Goal: Information Seeking & Learning: Learn about a topic

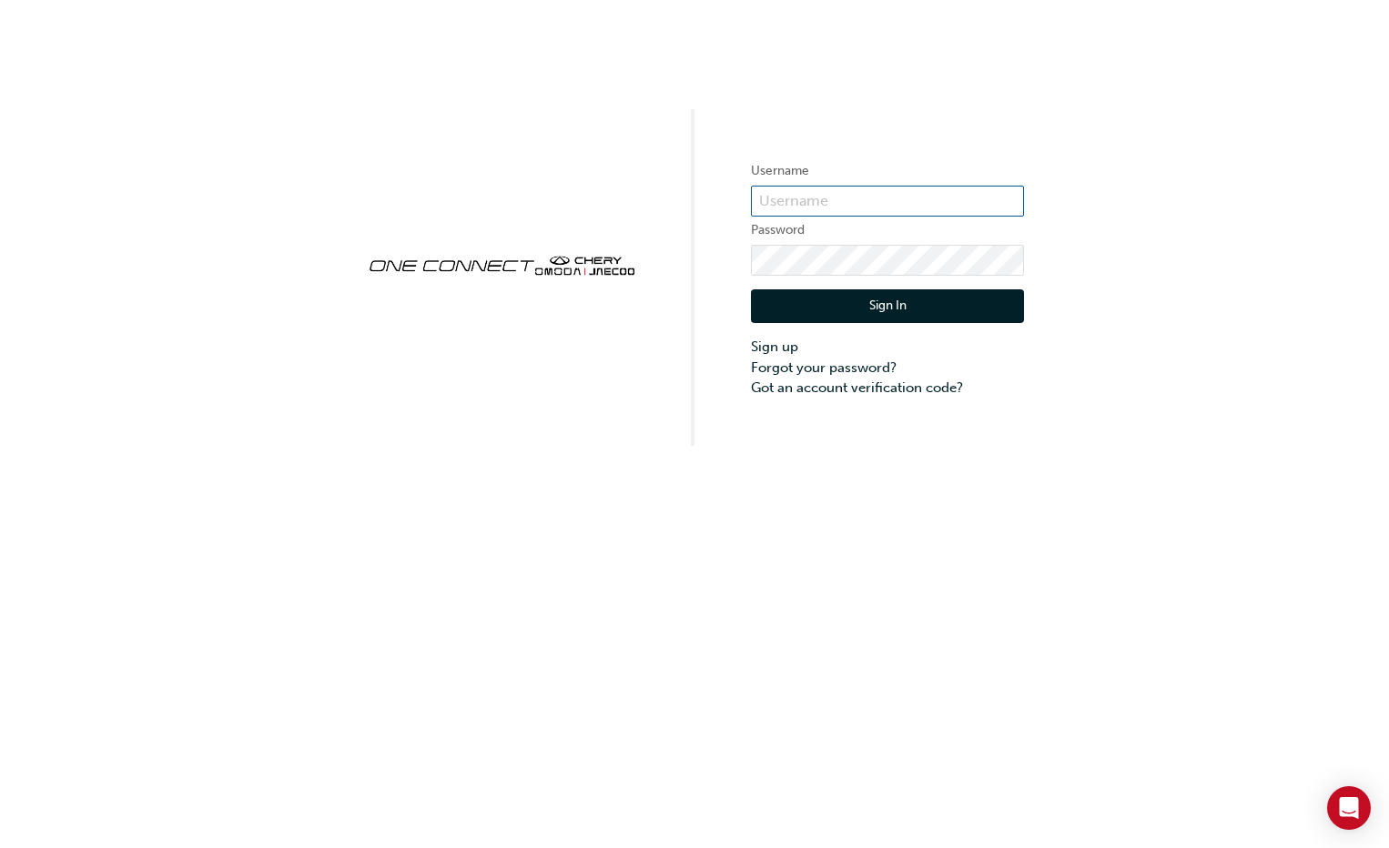
type input "CHNZ0209"
click at [873, 296] on button "Sign In" at bounding box center [887, 306] width 273 height 35
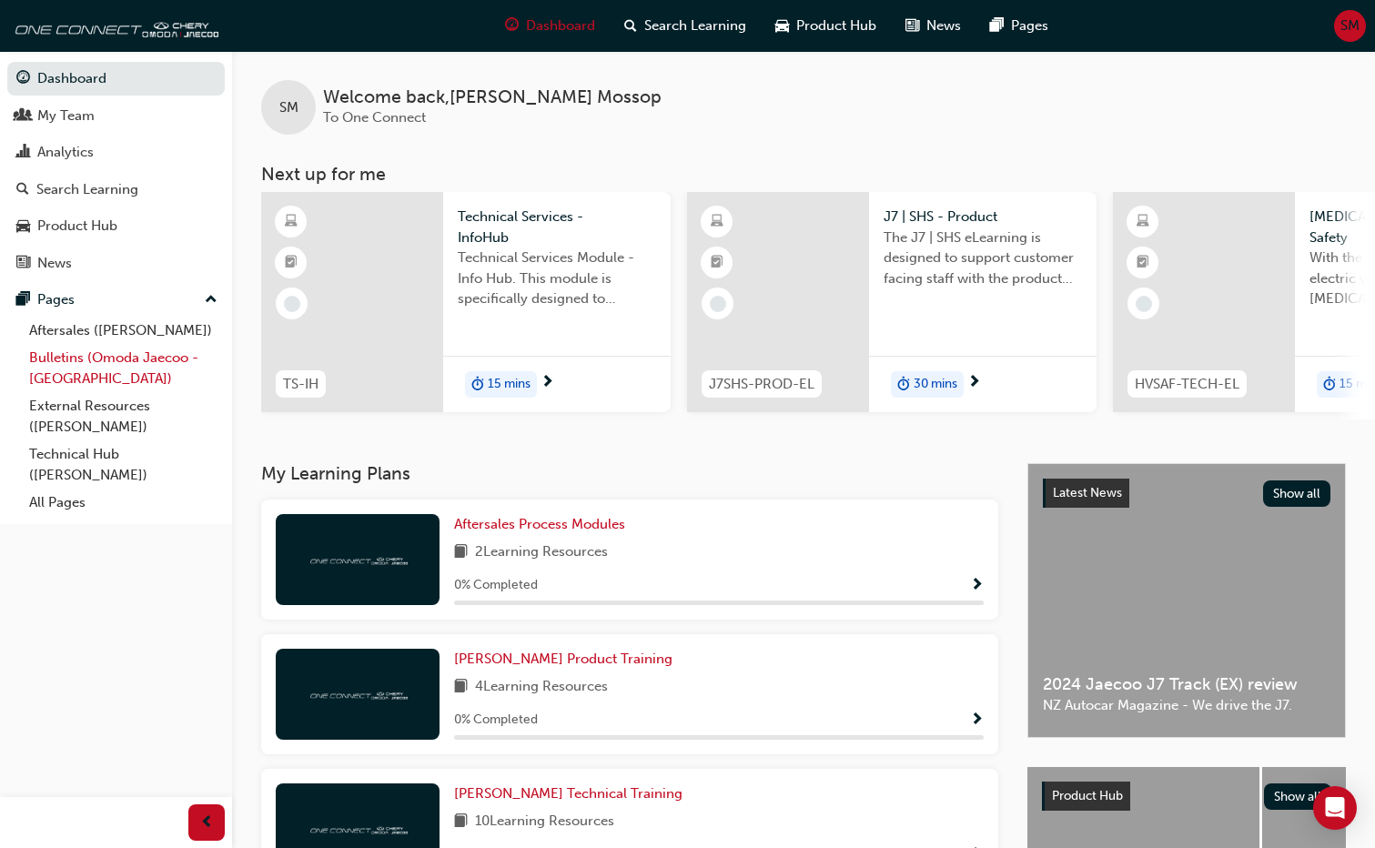
click at [124, 357] on link "Bulletins (Omoda Jaecoo - [GEOGRAPHIC_DATA])" at bounding box center [123, 368] width 203 height 48
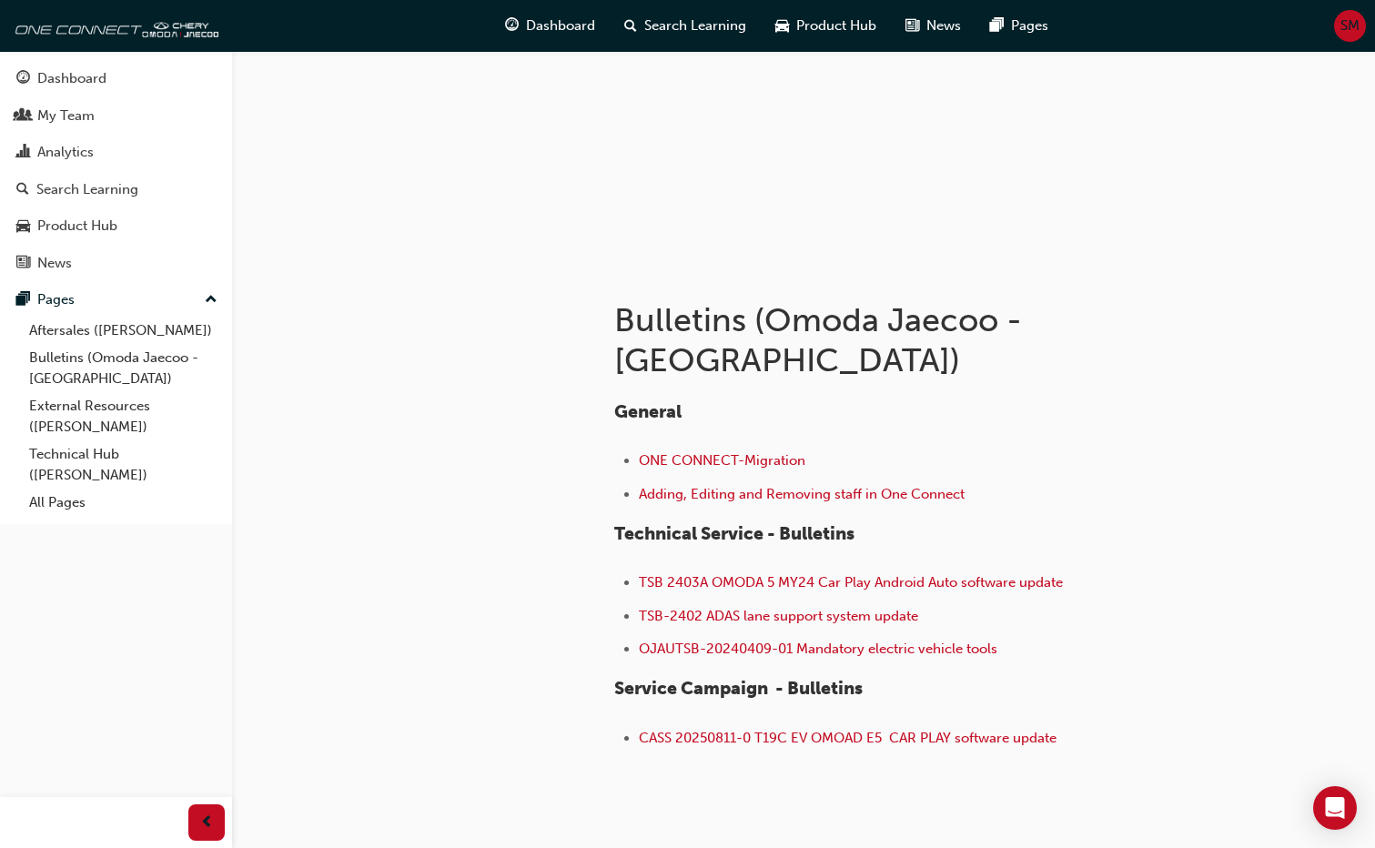
scroll to position [182, 0]
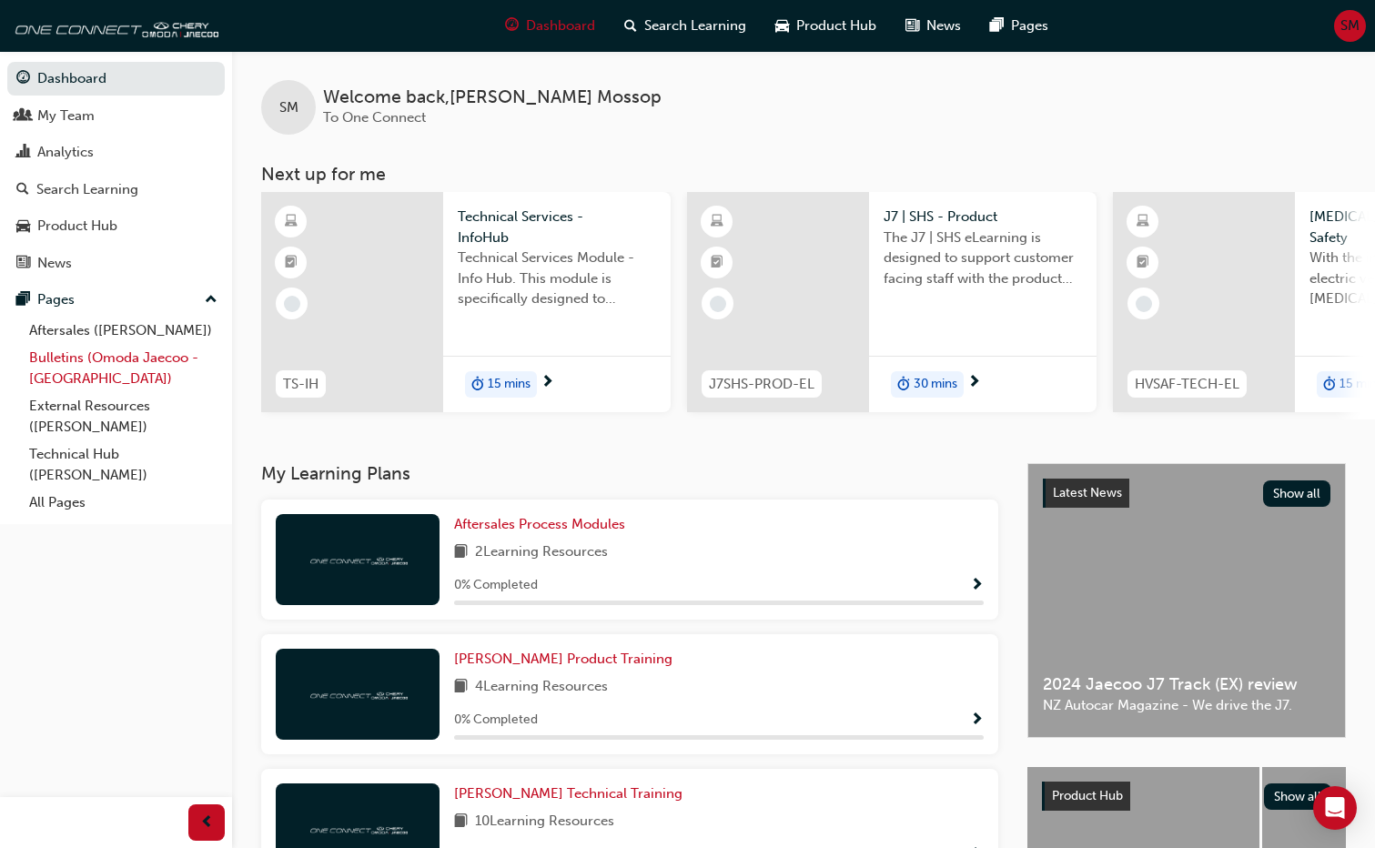
click at [93, 361] on link "Bulletins (Omoda Jaecoo - [GEOGRAPHIC_DATA])" at bounding box center [123, 368] width 203 height 48
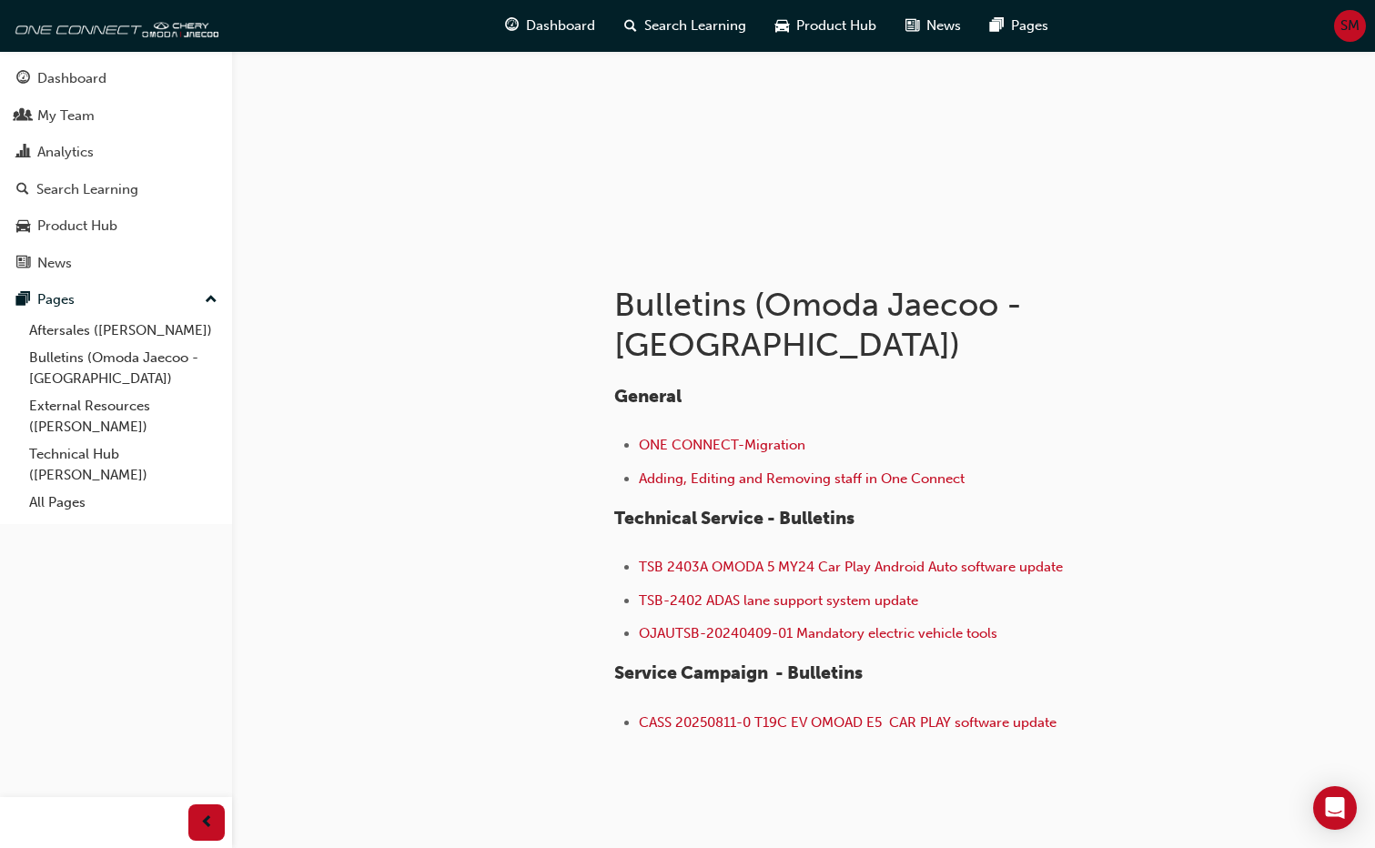
scroll to position [192, 0]
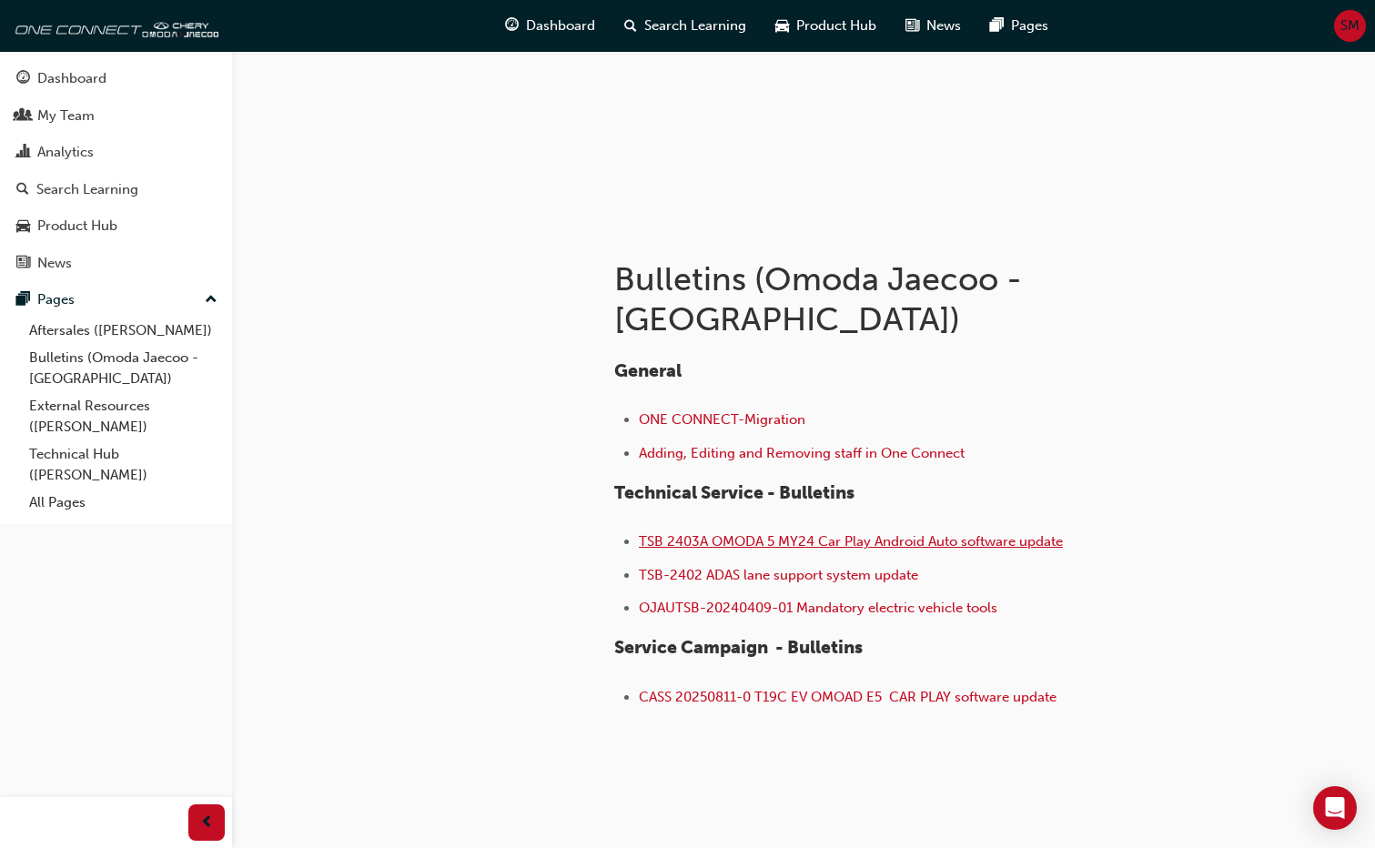
click at [1039, 533] on span "TSB 2403A OMODA 5 MY24 Car Play Android Auto software update" at bounding box center [851, 541] width 424 height 16
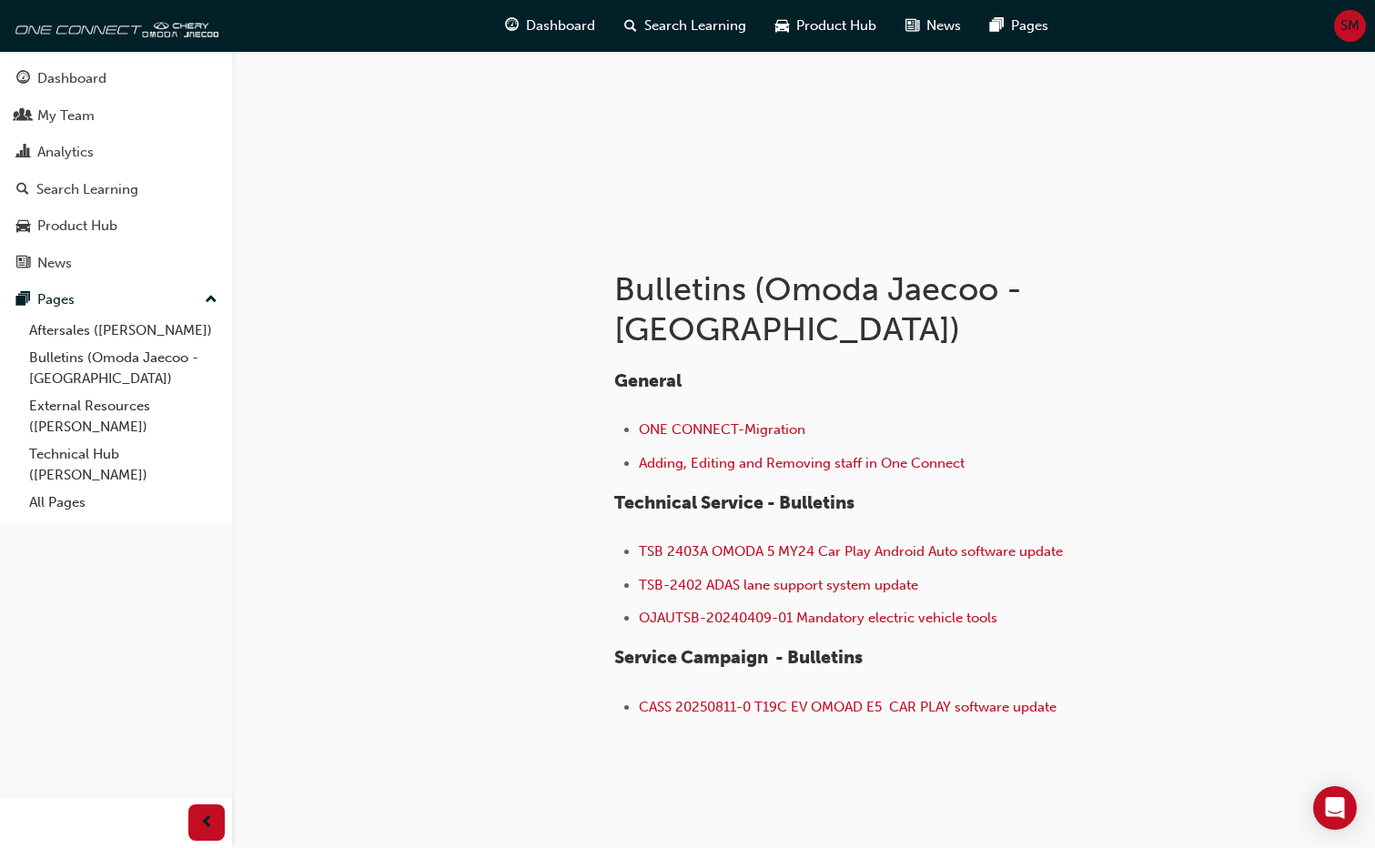
scroll to position [192, 0]
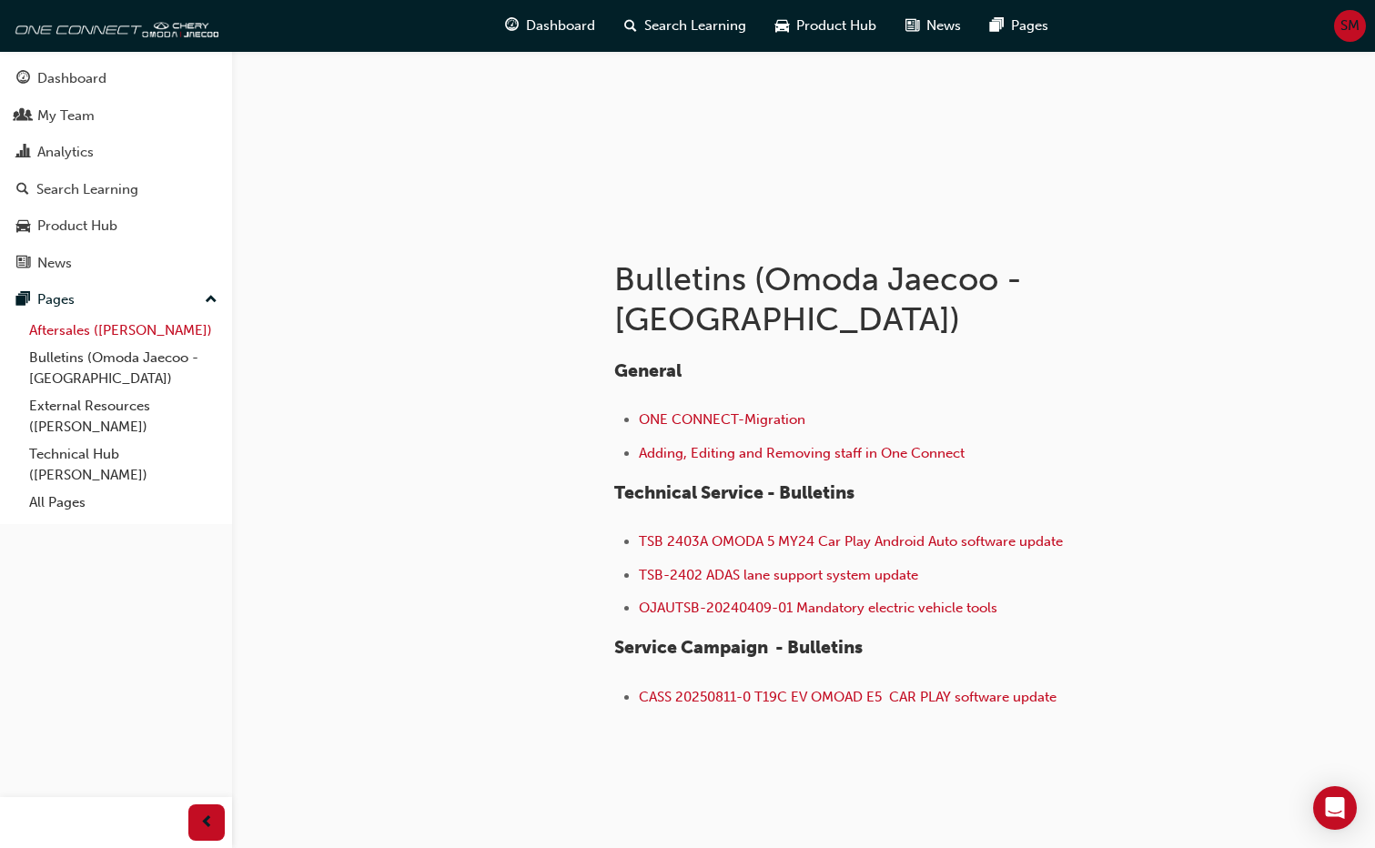
click at [160, 332] on link "Aftersales ([PERSON_NAME])" at bounding box center [123, 331] width 203 height 28
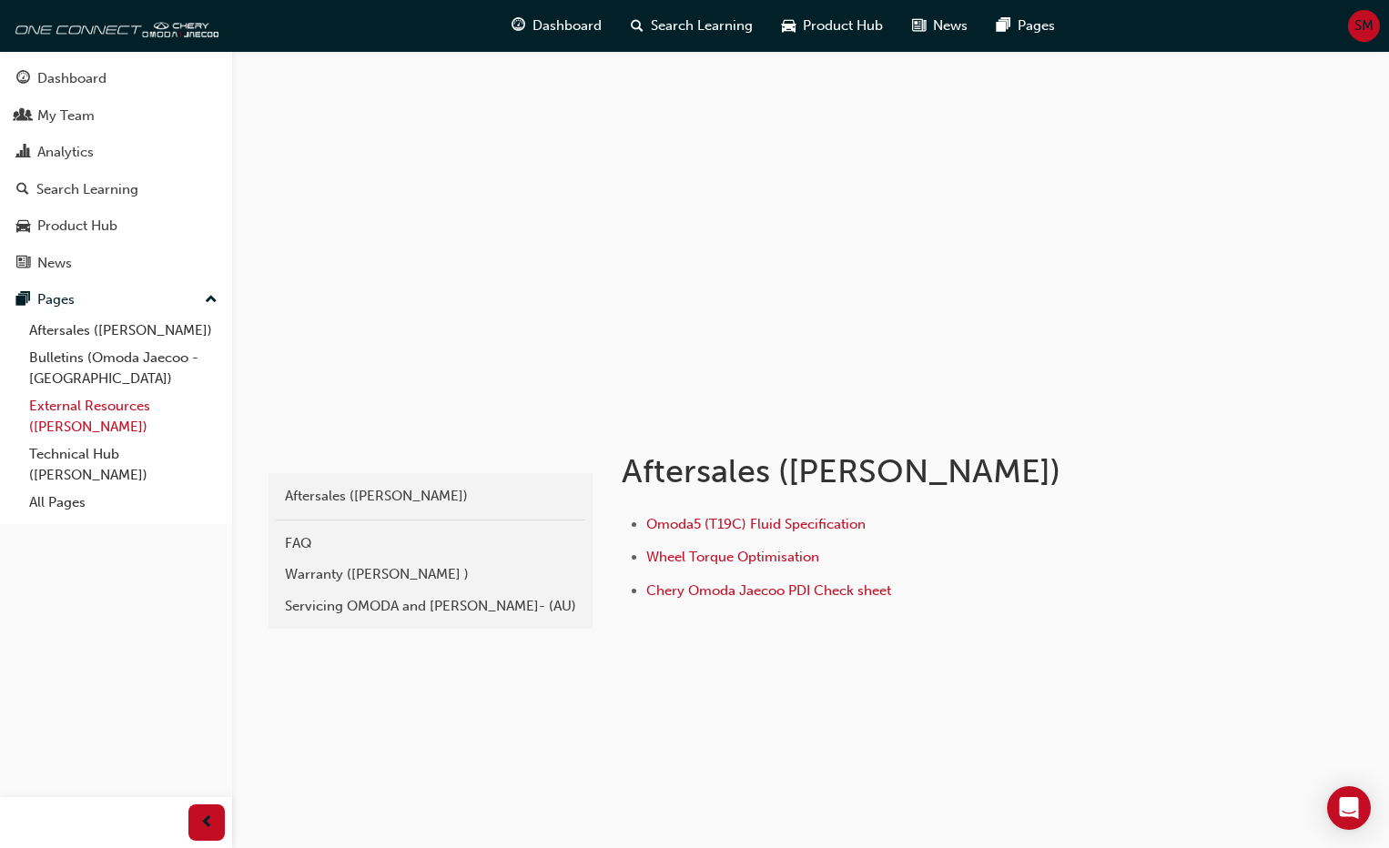
click at [108, 400] on link "External Resources ([PERSON_NAME])" at bounding box center [123, 416] width 203 height 48
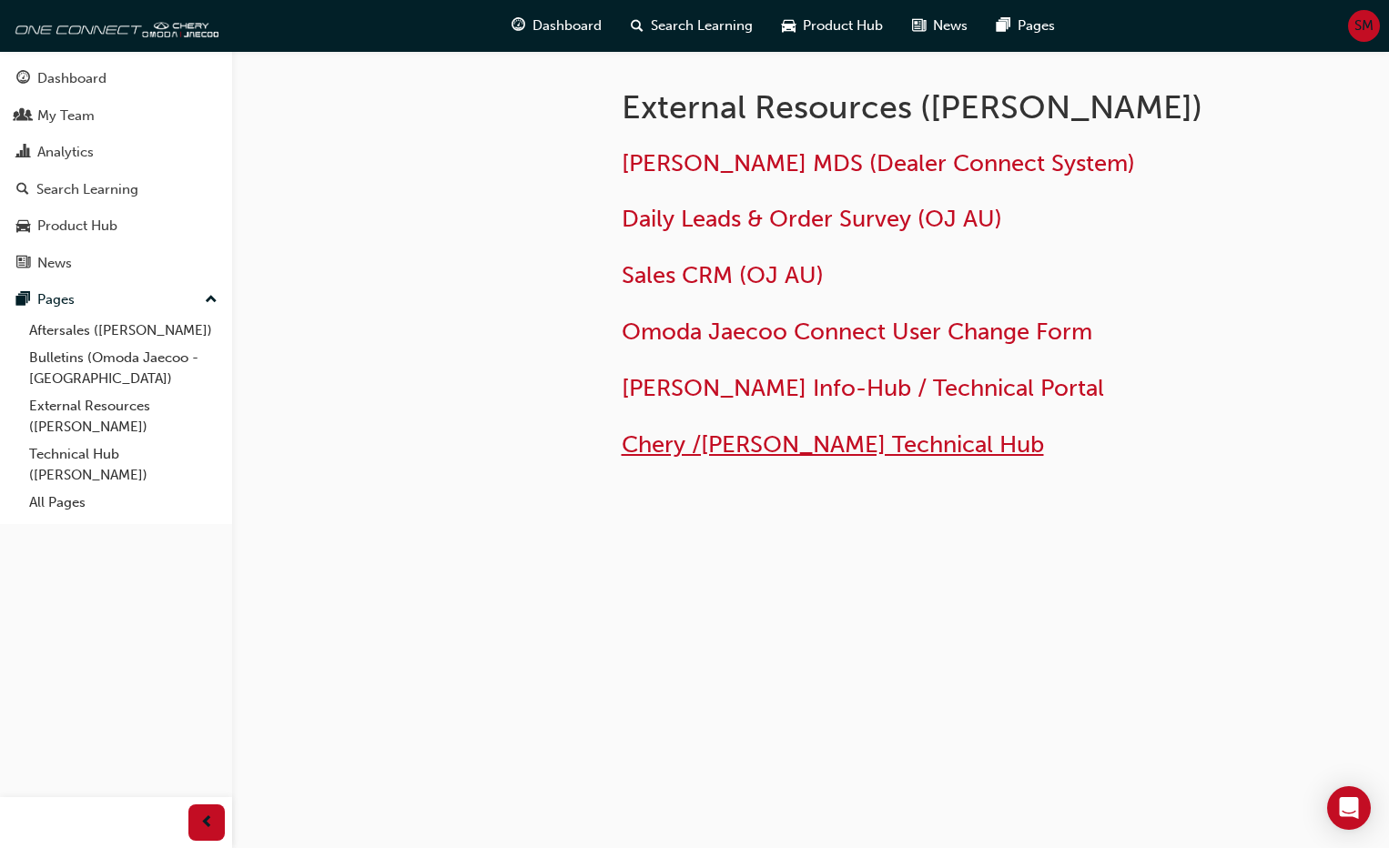
click at [810, 449] on span "Chery /Omoda Jaecoo Technical Hub" at bounding box center [833, 444] width 422 height 28
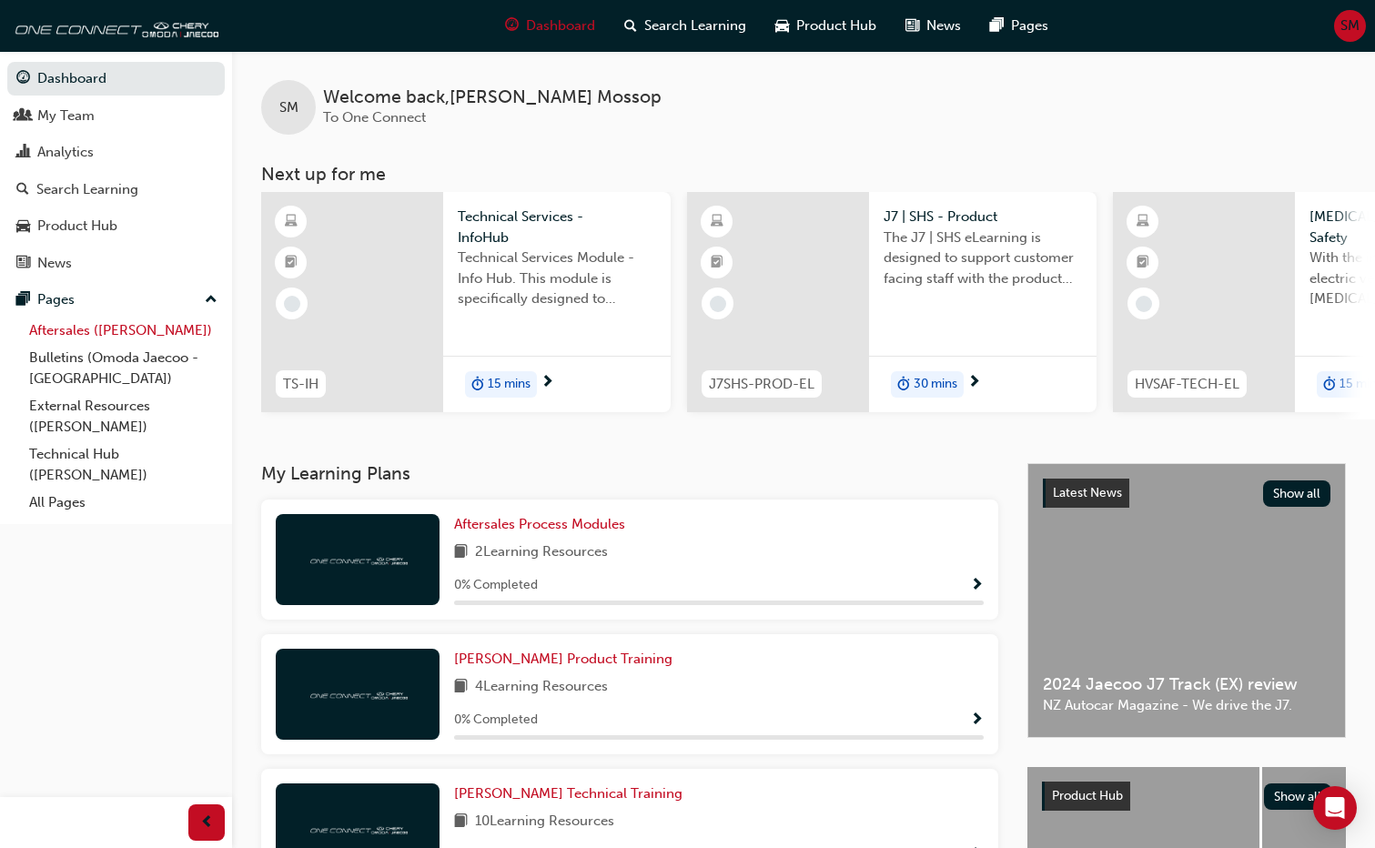
click at [128, 335] on link "Aftersales ([PERSON_NAME])" at bounding box center [123, 331] width 203 height 28
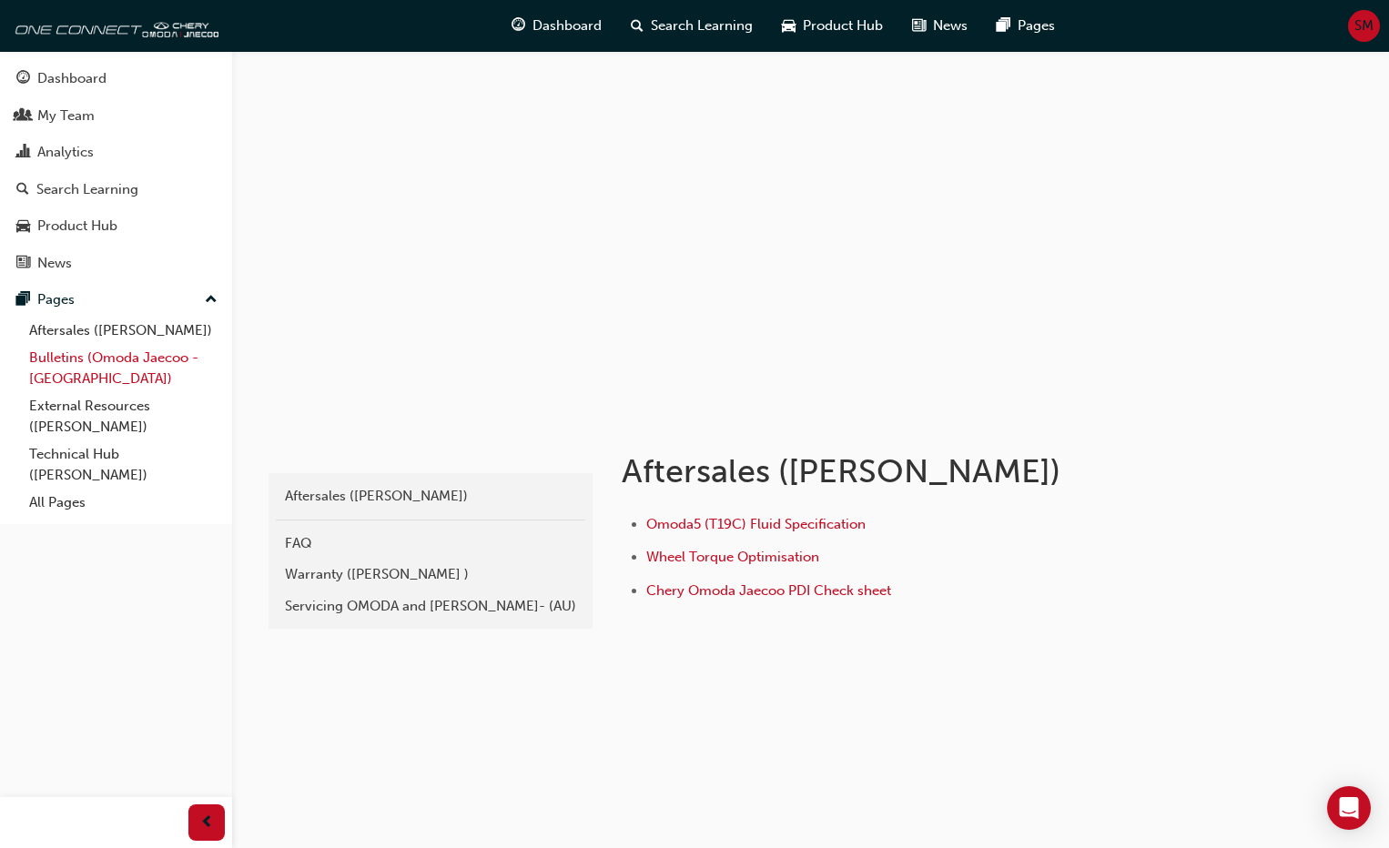
click at [132, 361] on link "Bulletins (Omoda Jaecoo - [GEOGRAPHIC_DATA])" at bounding box center [123, 368] width 203 height 48
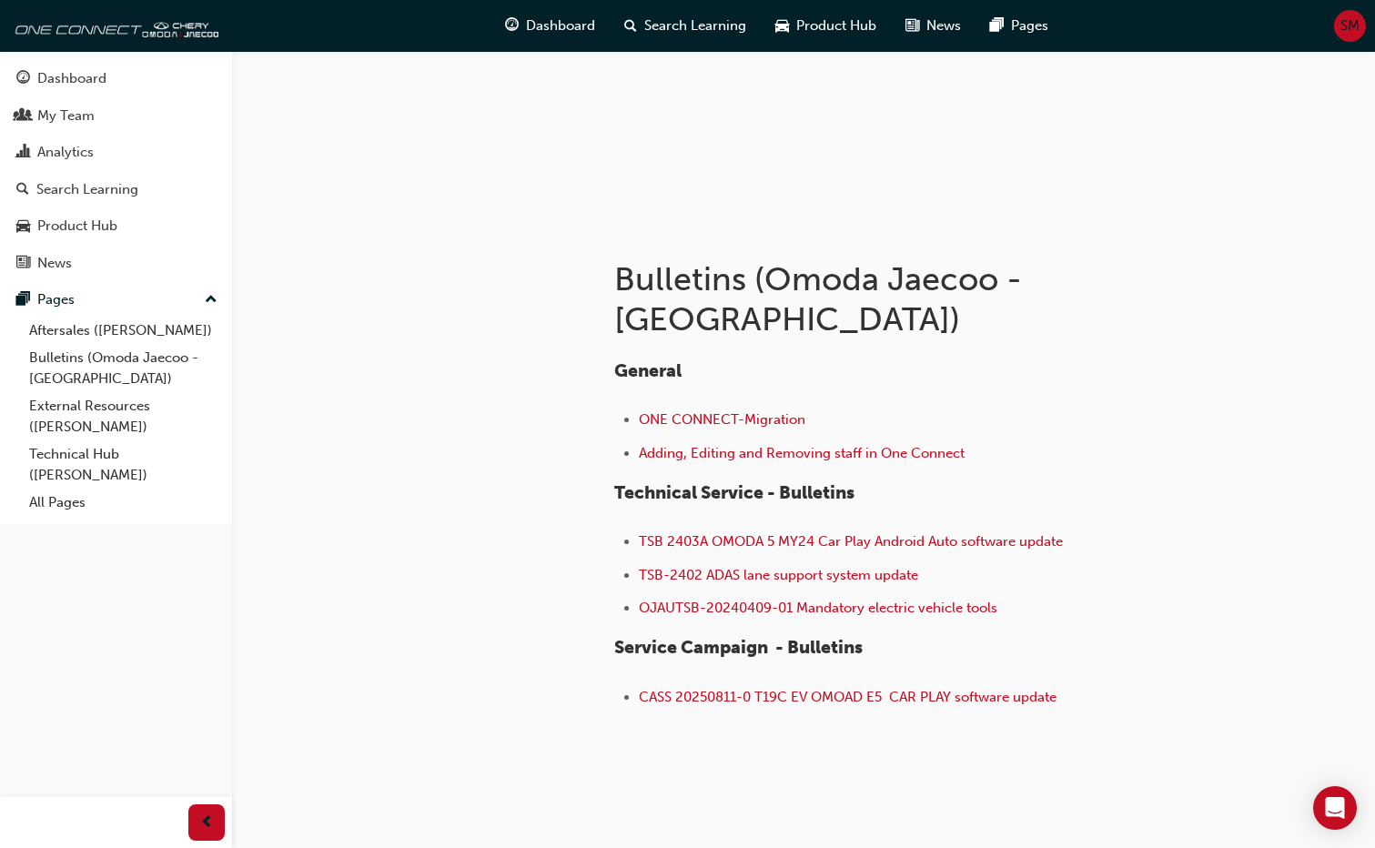
scroll to position [82, 0]
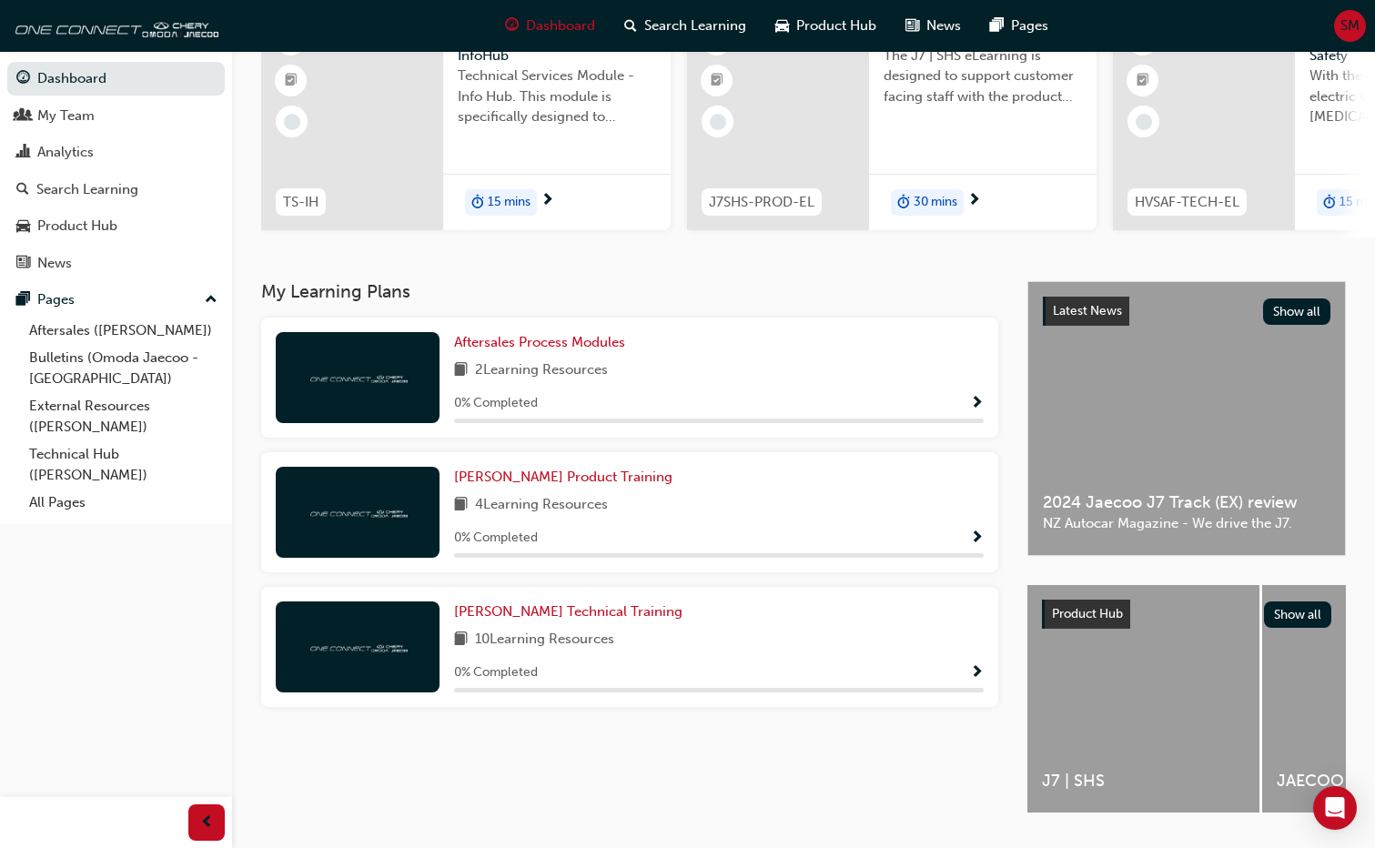
scroll to position [239, 0]
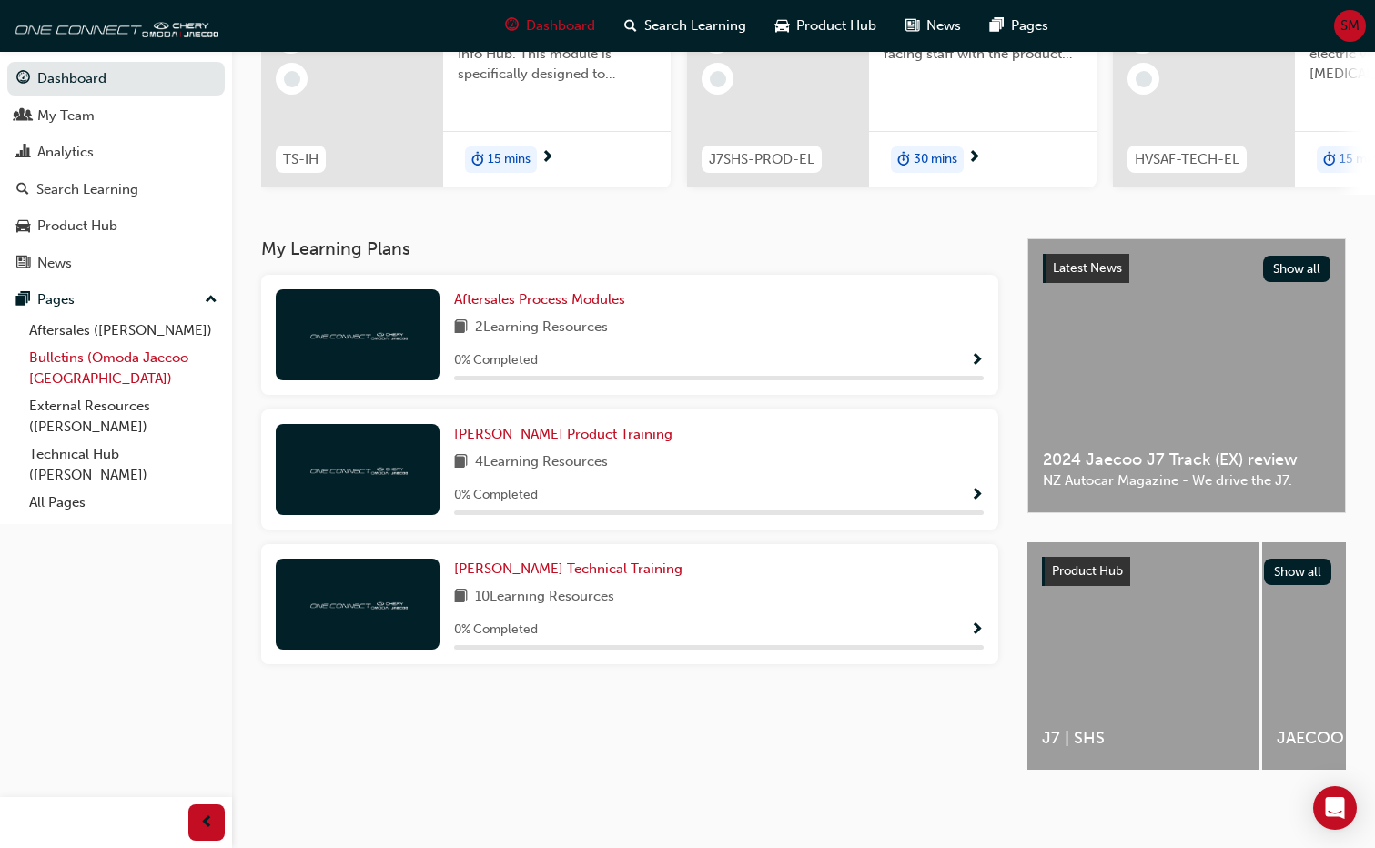
click at [114, 358] on link "Bulletins (Omoda Jaecoo - [GEOGRAPHIC_DATA])" at bounding box center [123, 368] width 203 height 48
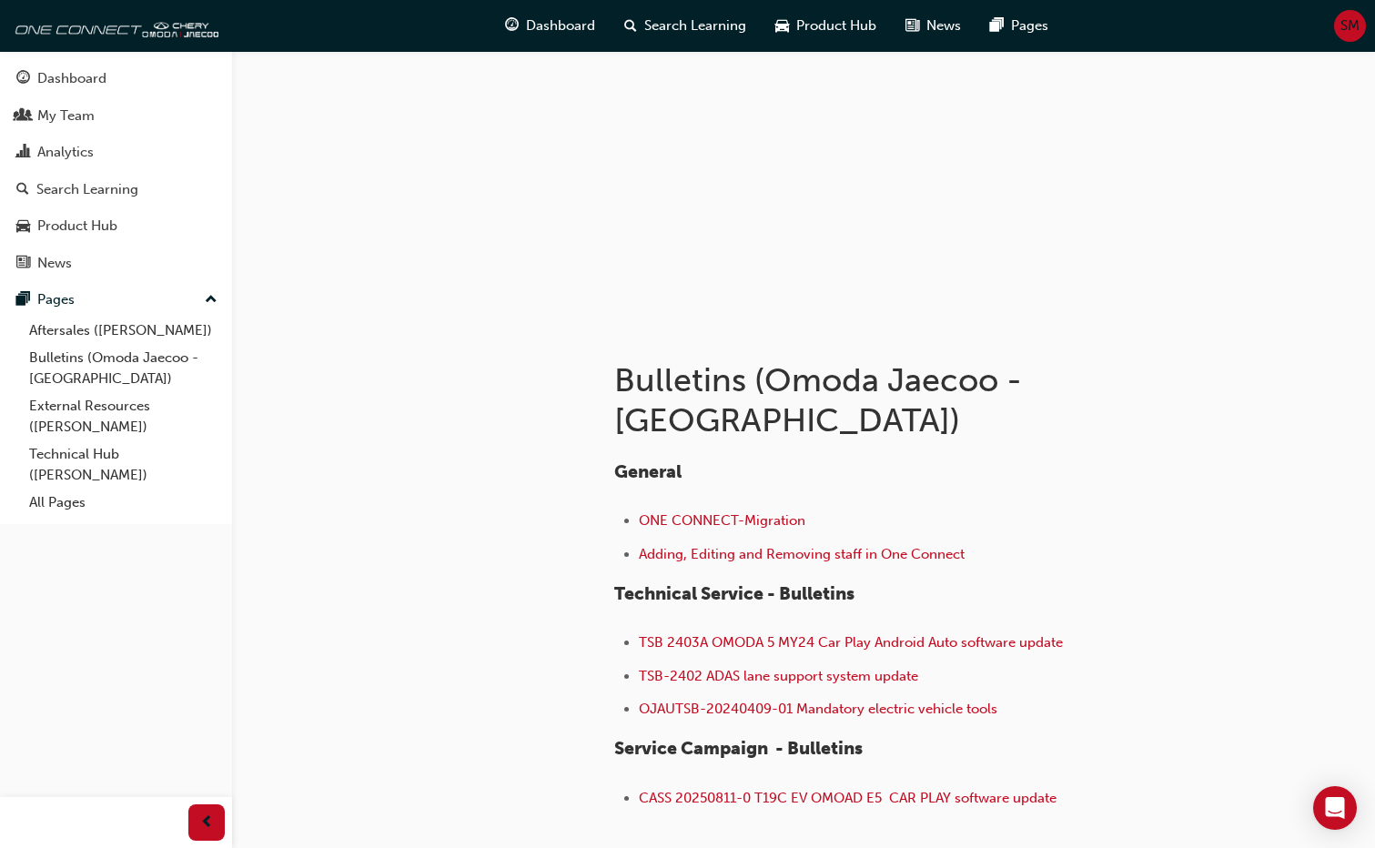
scroll to position [82, 0]
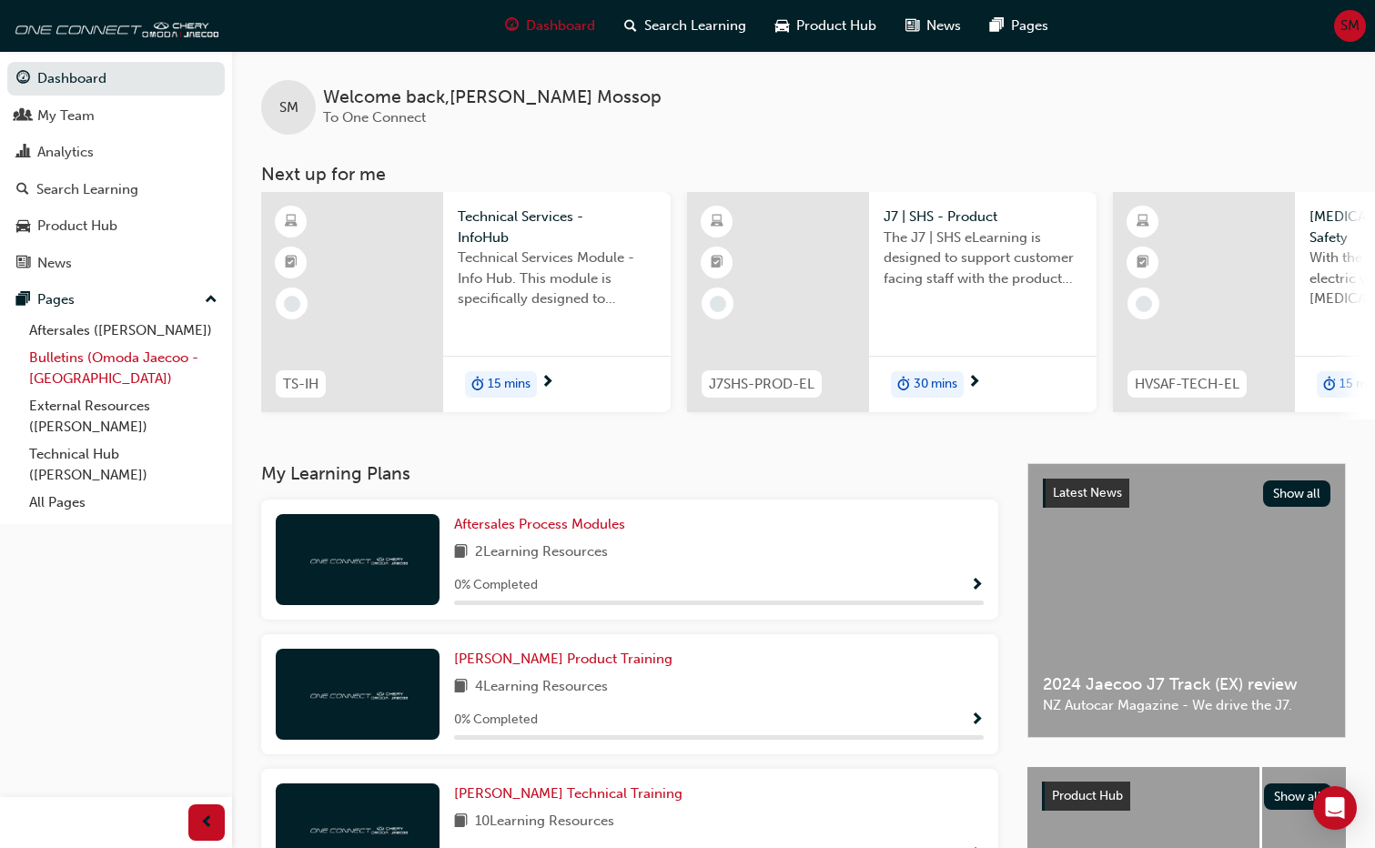
click at [104, 358] on link "Bulletins (Omoda Jaecoo - [GEOGRAPHIC_DATA])" at bounding box center [123, 368] width 203 height 48
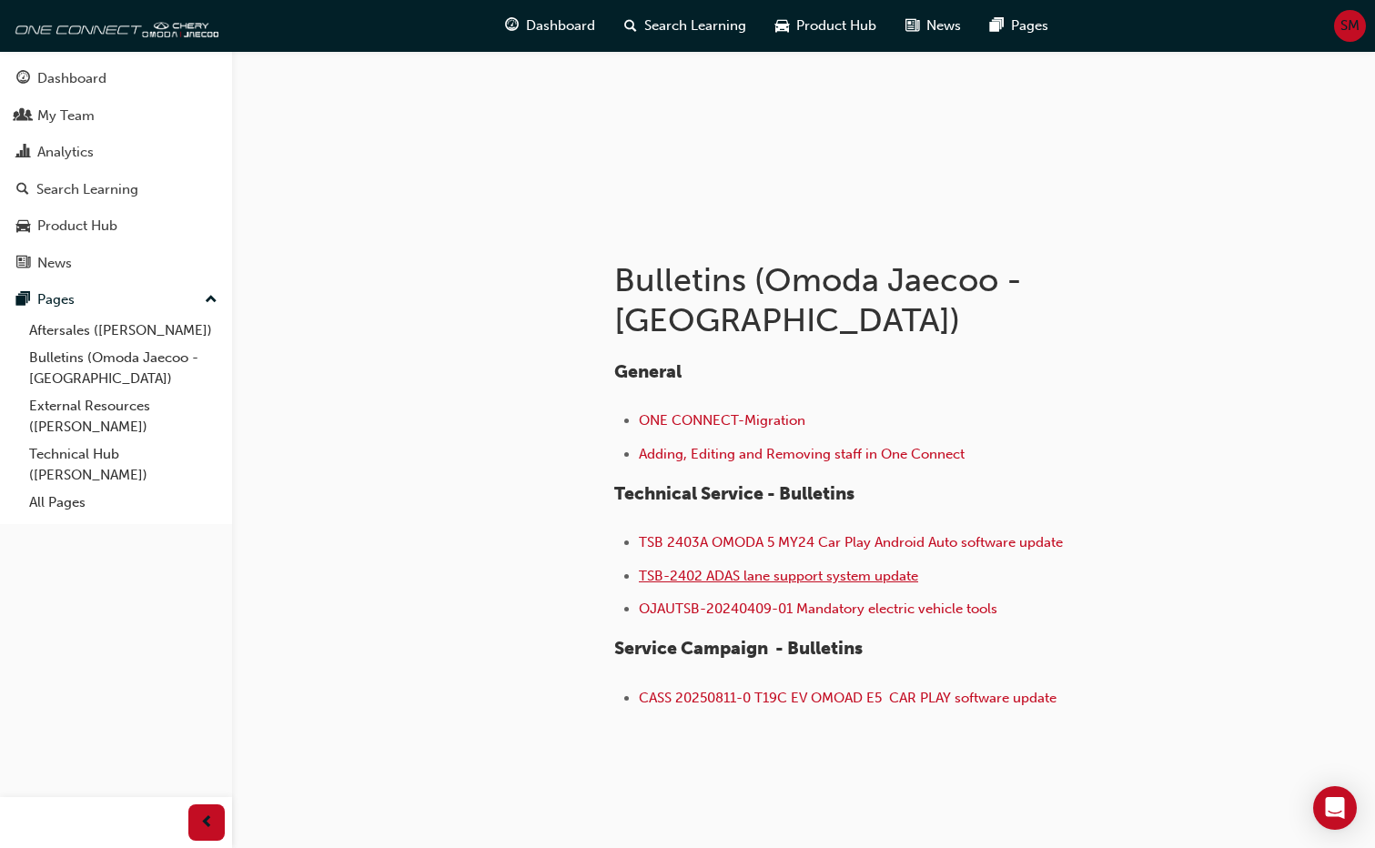
scroll to position [192, 0]
click at [65, 502] on link "All Pages" at bounding box center [123, 503] width 203 height 28
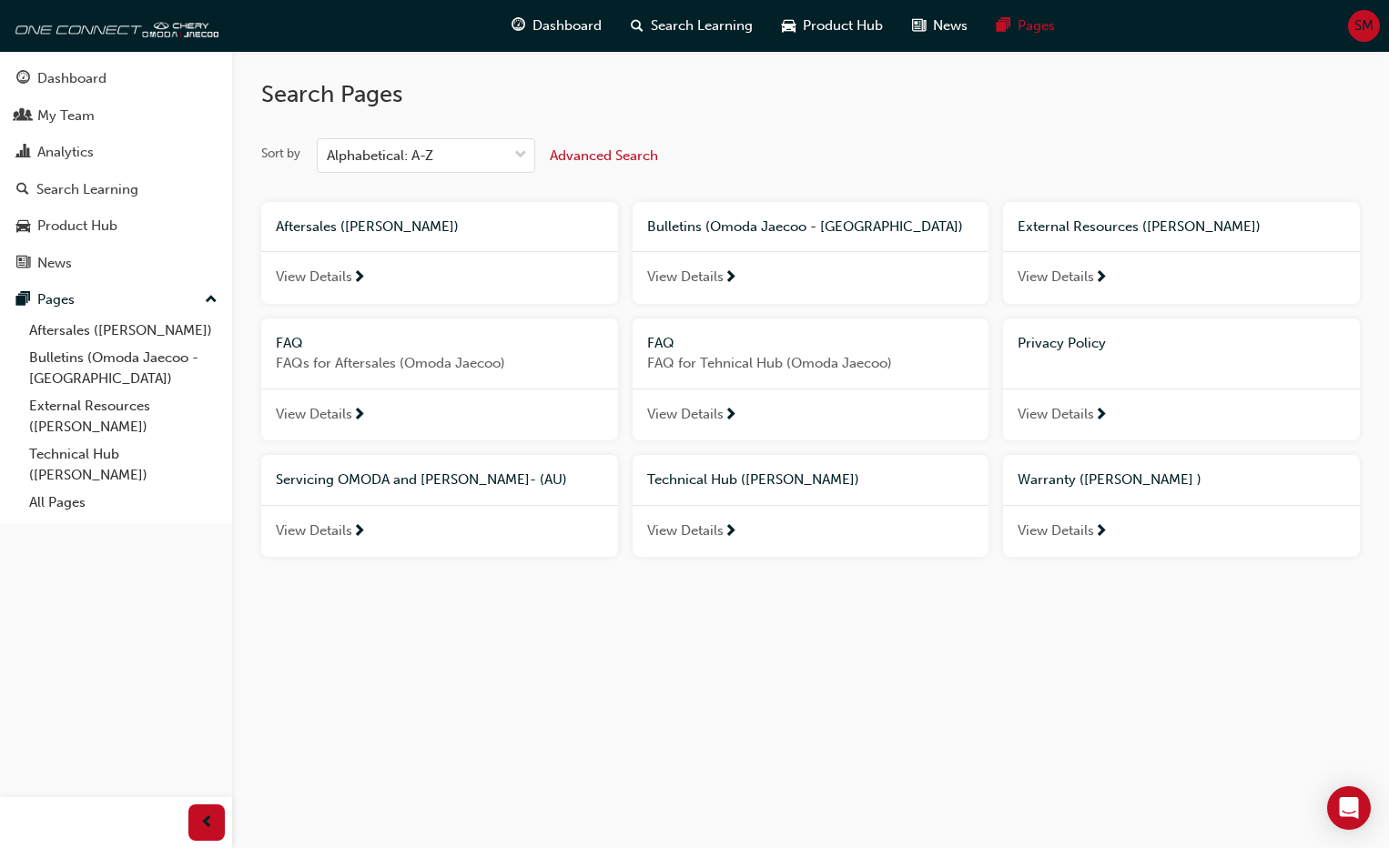
click at [685, 278] on span "View Details" at bounding box center [685, 277] width 76 height 21
